Goal: Find specific page/section: Find specific page/section

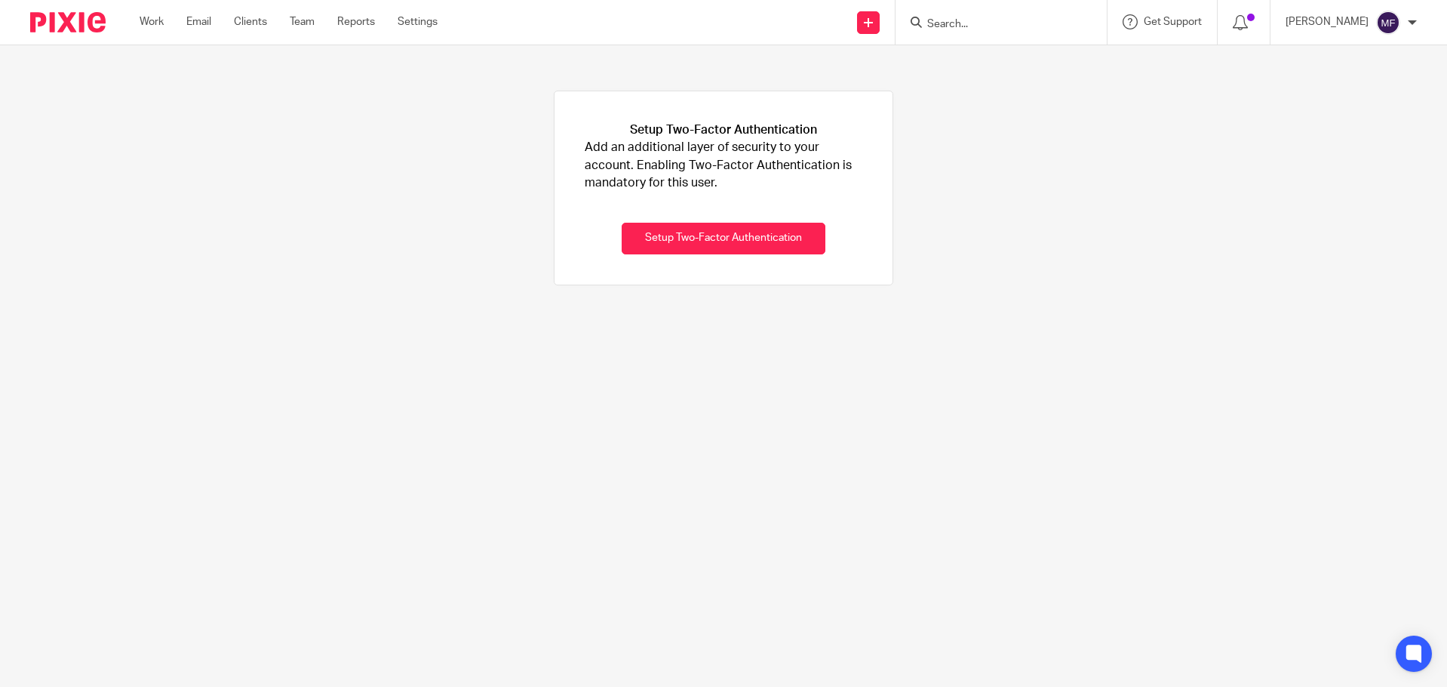
click at [953, 28] on input "Search" at bounding box center [994, 25] width 136 height 14
type input "rosie"
click at [1006, 49] on link at bounding box center [1065, 65] width 285 height 35
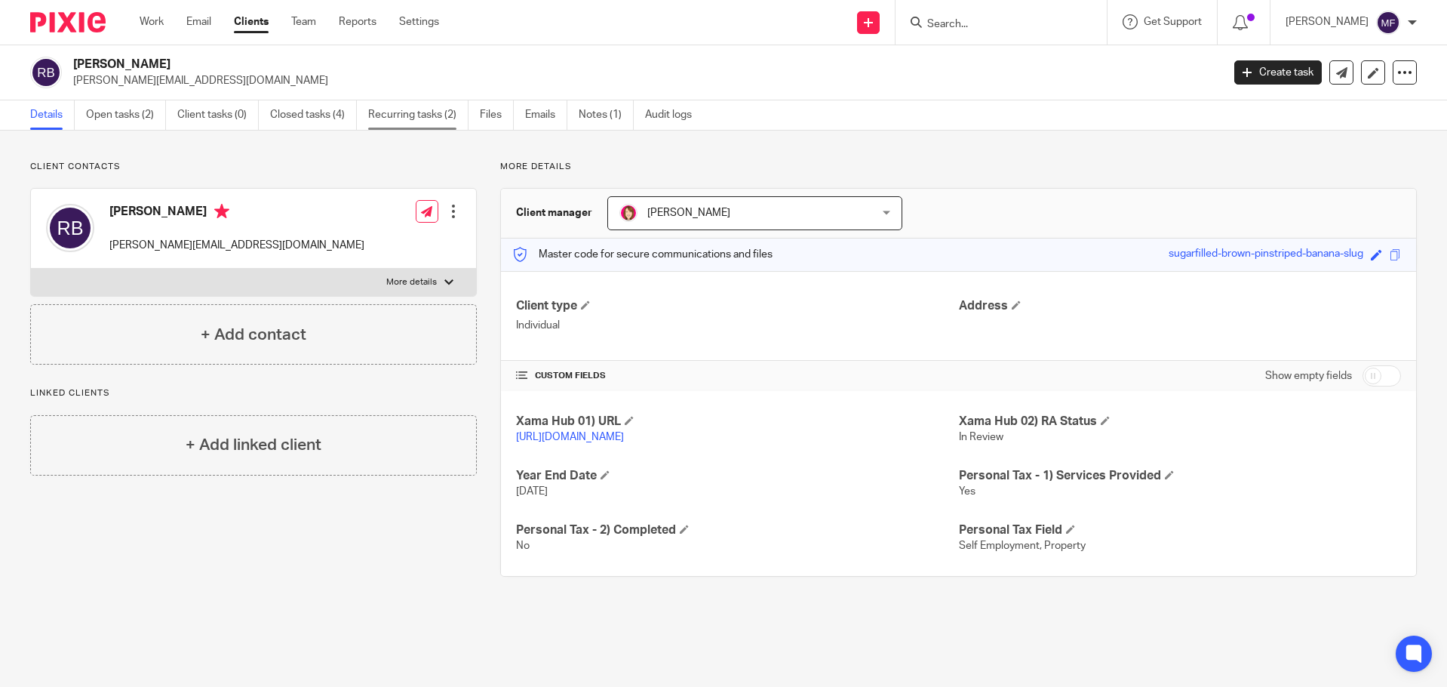
click at [436, 116] on link "Recurring tasks (2)" at bounding box center [418, 114] width 100 height 29
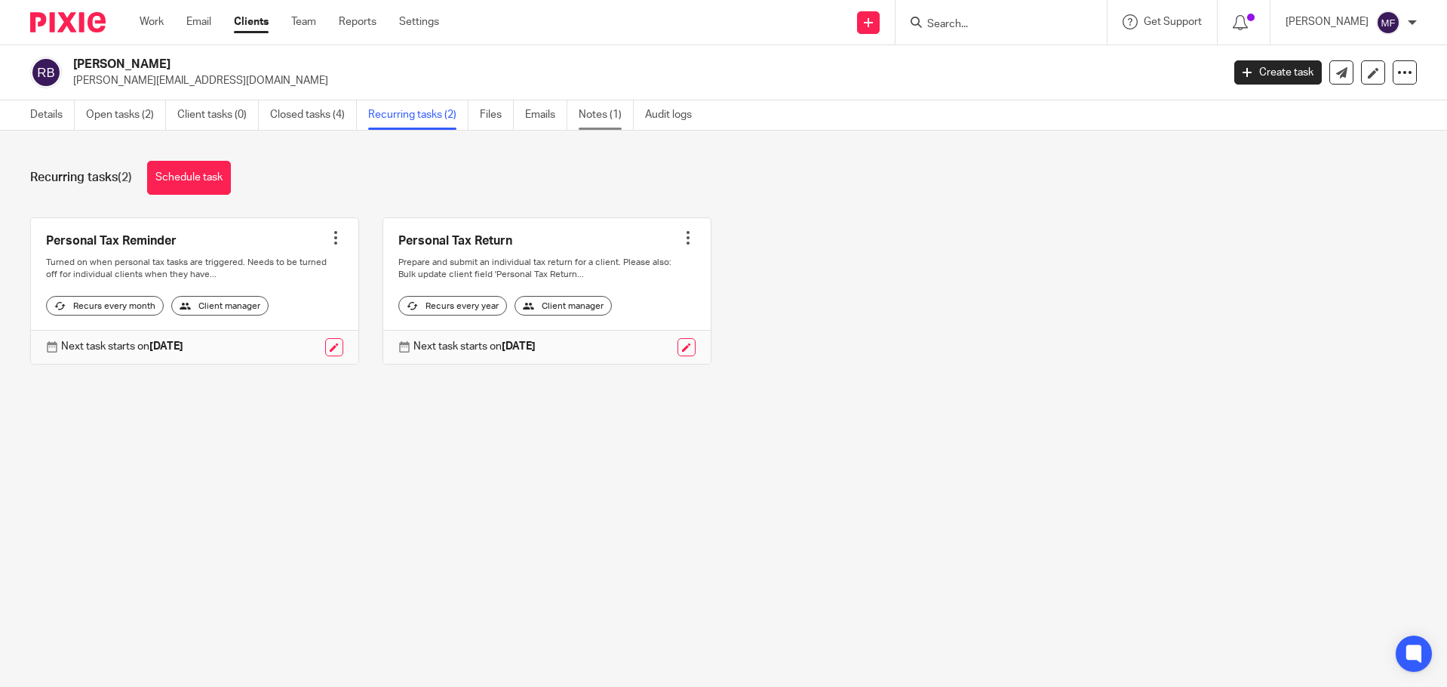
click at [595, 111] on link "Notes (1)" at bounding box center [606, 114] width 55 height 29
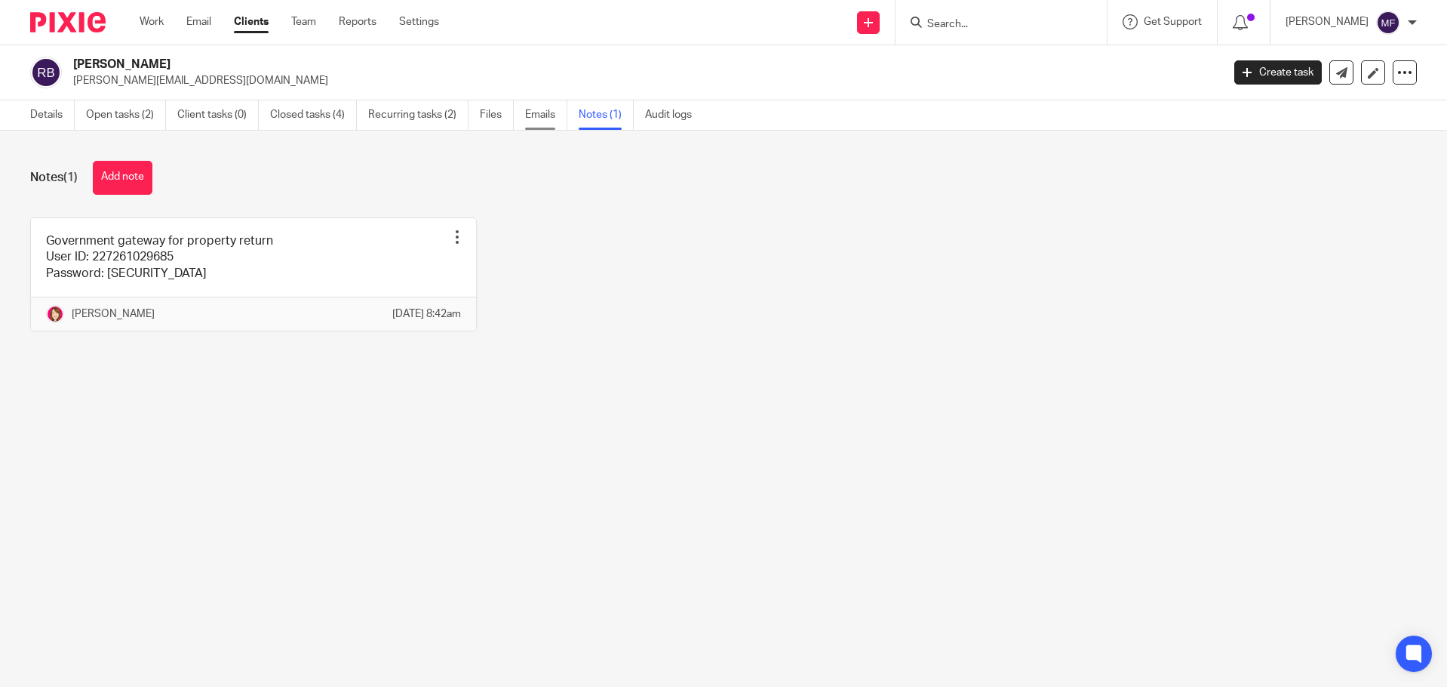
click at [541, 112] on link "Emails" at bounding box center [546, 114] width 42 height 29
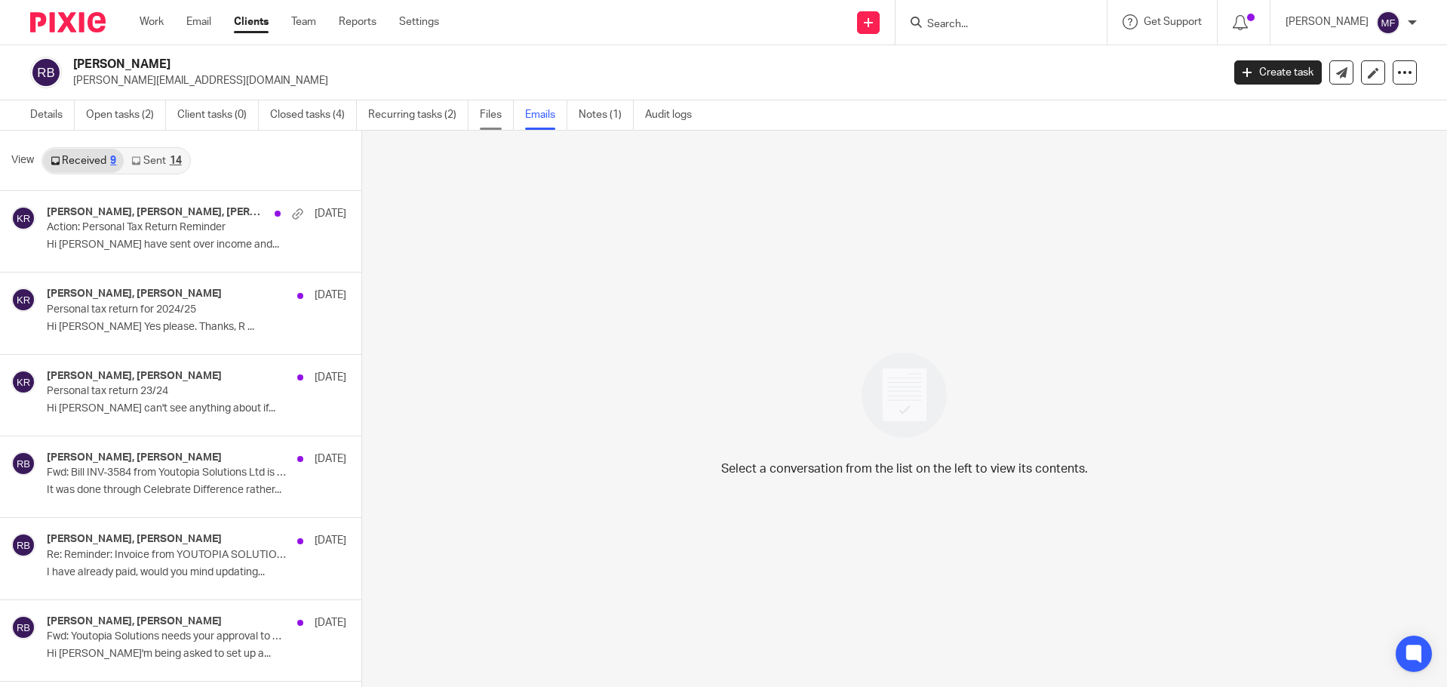
click at [487, 105] on link "Files" at bounding box center [497, 114] width 34 height 29
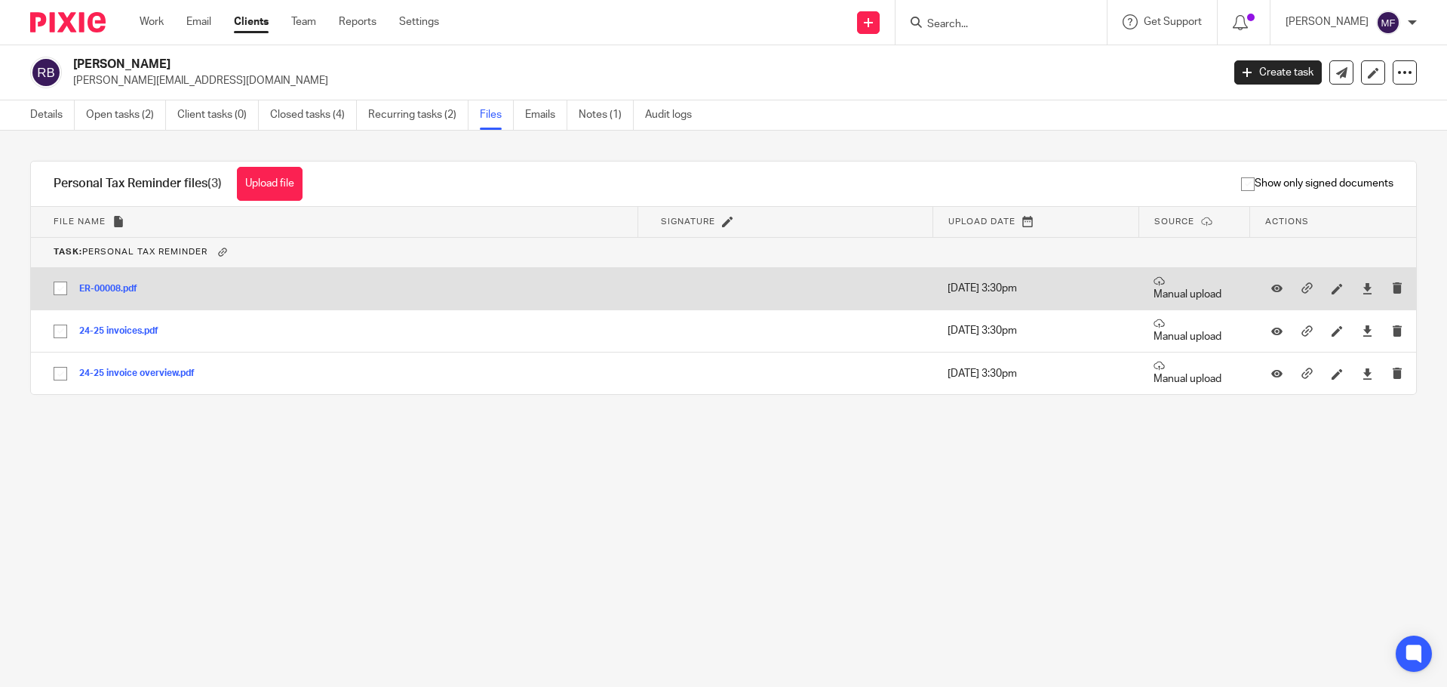
click at [122, 288] on button "ER-00008.pdf" at bounding box center [113, 289] width 69 height 11
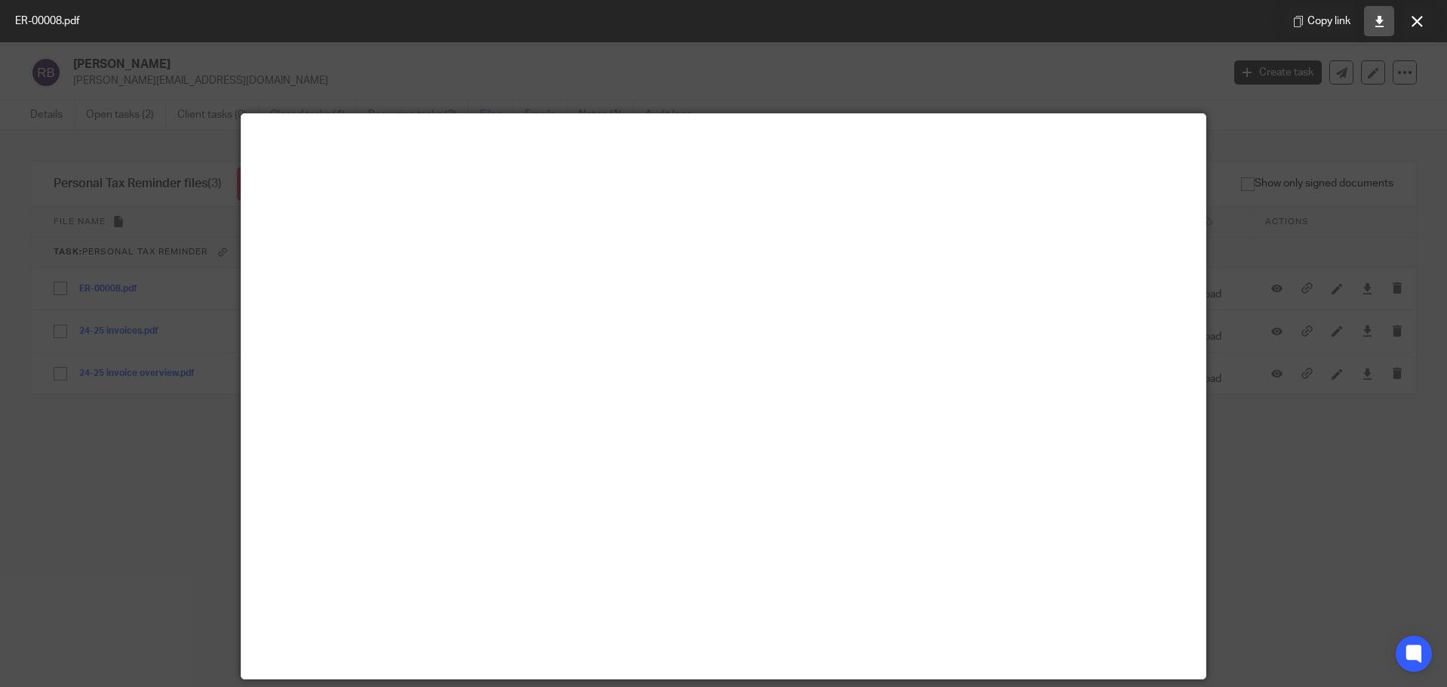
click at [1377, 17] on icon at bounding box center [1379, 21] width 11 height 11
